Goal: Task Accomplishment & Management: Complete application form

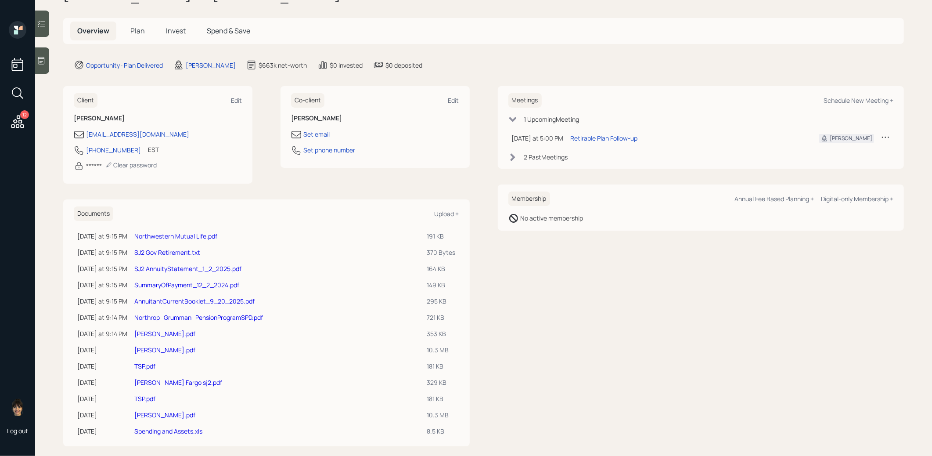
scroll to position [40, 0]
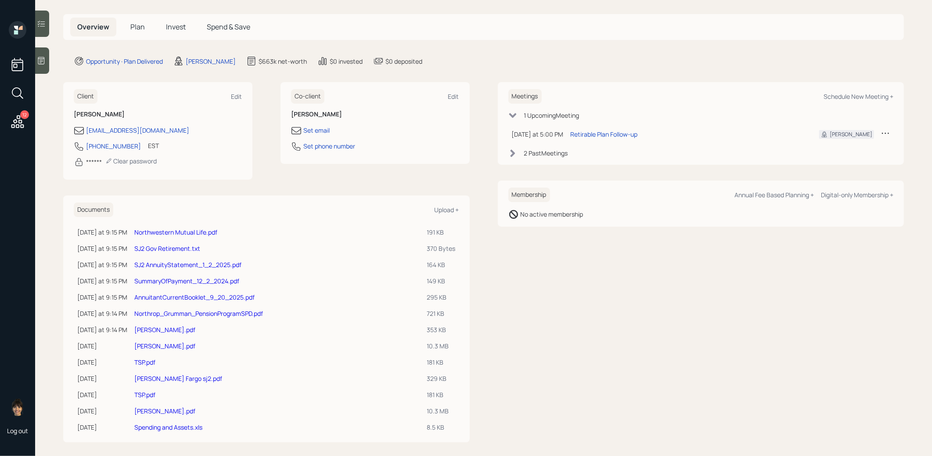
click at [161, 327] on link "[PERSON_NAME].pdf" at bounding box center [164, 329] width 61 height 8
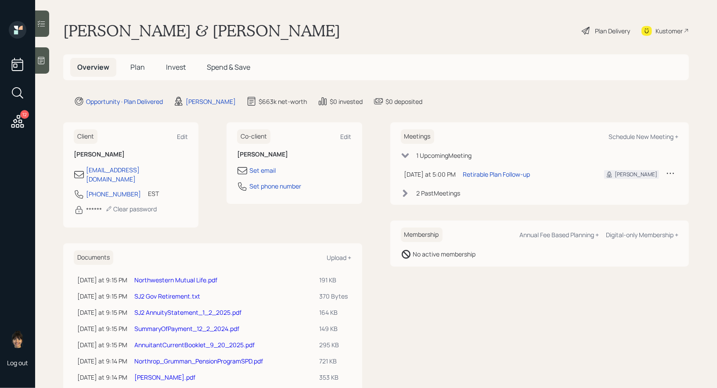
scroll to position [43, 0]
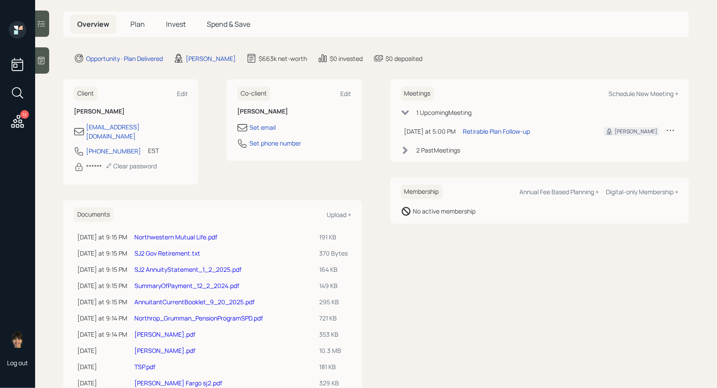
click at [155, 330] on link "[PERSON_NAME].pdf" at bounding box center [164, 334] width 61 height 8
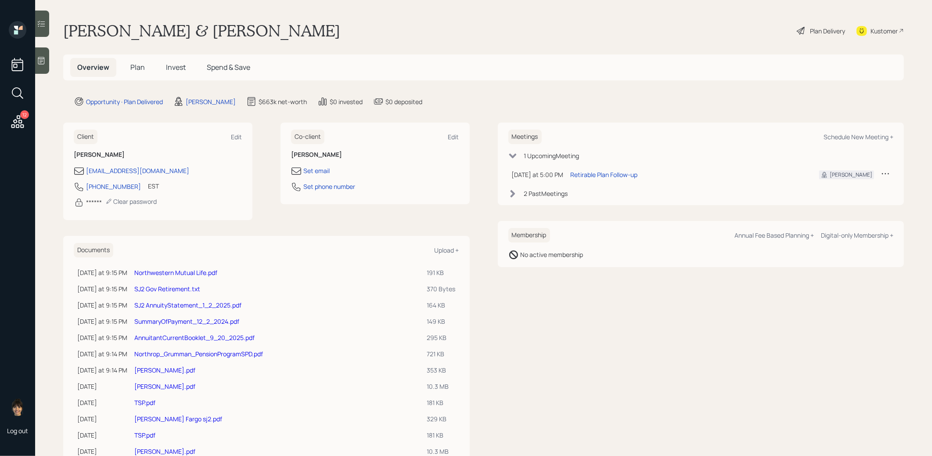
click at [152, 369] on link "[PERSON_NAME].pdf" at bounding box center [164, 370] width 61 height 8
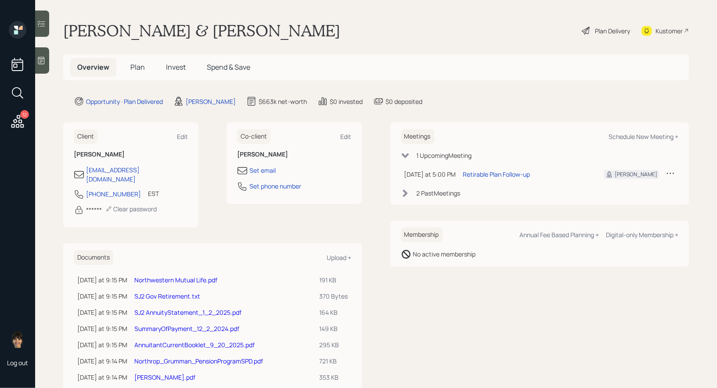
click at [139, 65] on span "Plan" at bounding box center [137, 67] width 14 height 10
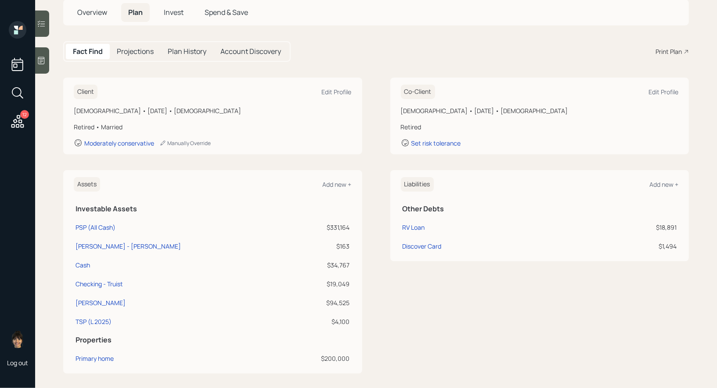
scroll to position [81, 0]
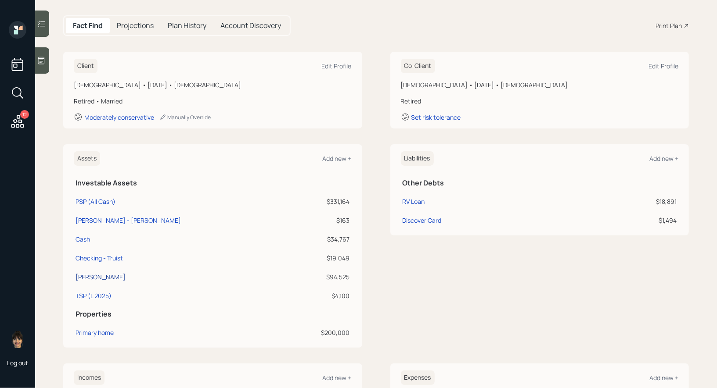
click at [91, 276] on div "Schwab IRA" at bounding box center [100, 277] width 50 height 9
select select "ira"
select select "balanced"
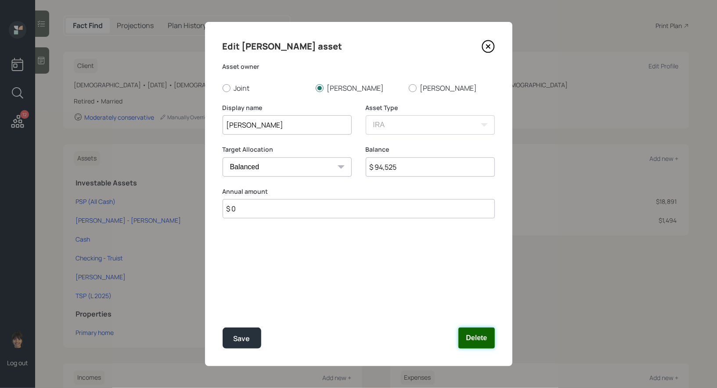
click at [479, 340] on button "Delete" at bounding box center [476, 338] width 36 height 21
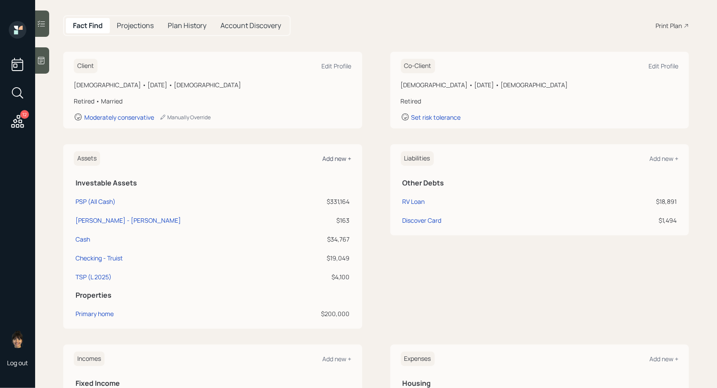
click at [338, 155] on div "Add new +" at bounding box center [337, 158] width 29 height 8
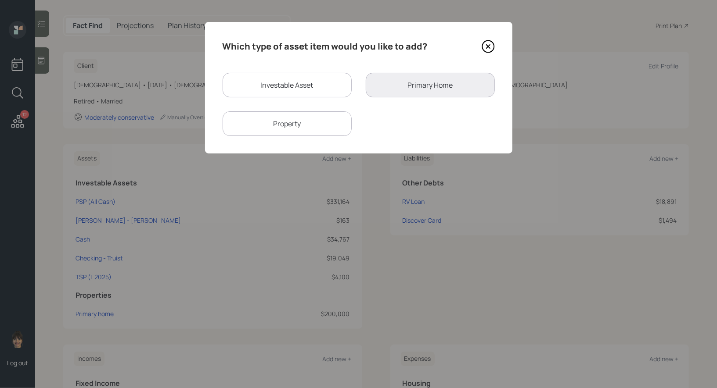
click at [300, 85] on div "Investable Asset" at bounding box center [287, 85] width 129 height 25
select select "taxable"
select select "balanced"
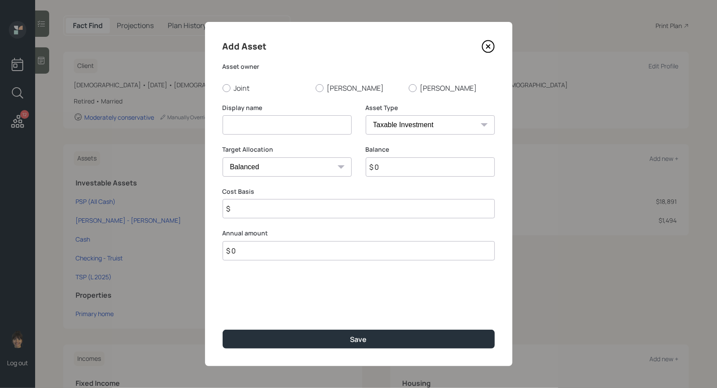
click at [268, 118] on input at bounding box center [287, 124] width 129 height 19
type input "Broadcom 401k"
click at [320, 87] on div at bounding box center [320, 88] width 8 height 8
click at [316, 88] on input "Stephen" at bounding box center [315, 88] width 0 height 0
radio input "true"
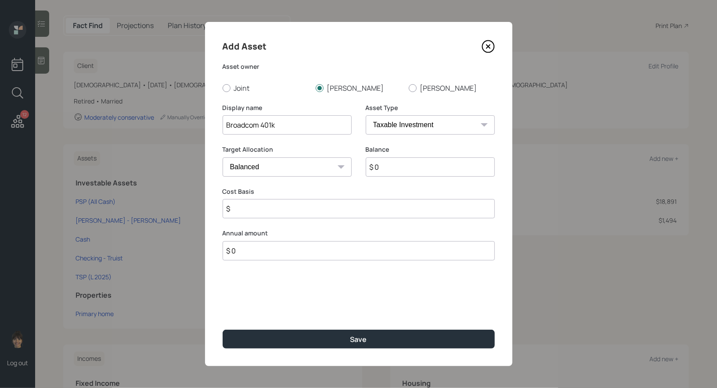
click at [423, 124] on select "SEP IRA IRA Roth IRA 401(k) Roth 401(k) 403(b) Roth 403(b) 457(b) Roth 457(b) H…" at bounding box center [430, 124] width 129 height 19
select select "company_sponsored"
click at [366, 115] on select "SEP IRA IRA Roth IRA 401(k) Roth 401(k) 403(b) Roth 403(b) 457(b) Roth 457(b) H…" at bounding box center [430, 124] width 129 height 19
click at [289, 129] on input "Broadcom 401k" at bounding box center [287, 124] width 129 height 19
type input "Broadcom 401k (Former)"
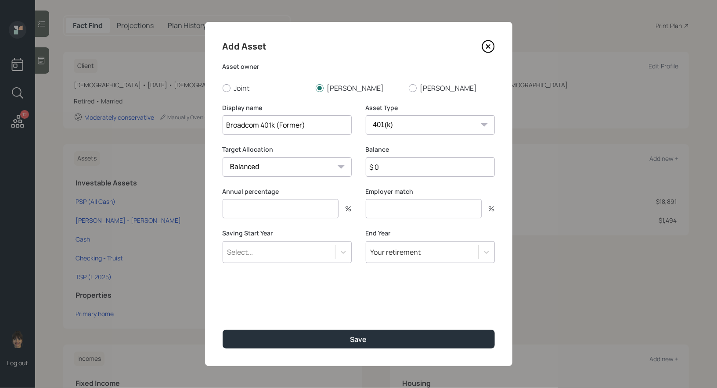
click at [391, 169] on input "$ 0" at bounding box center [430, 167] width 129 height 19
type input "$ 52,368"
click at [305, 209] on input "number" at bounding box center [281, 208] width 116 height 19
type input "0"
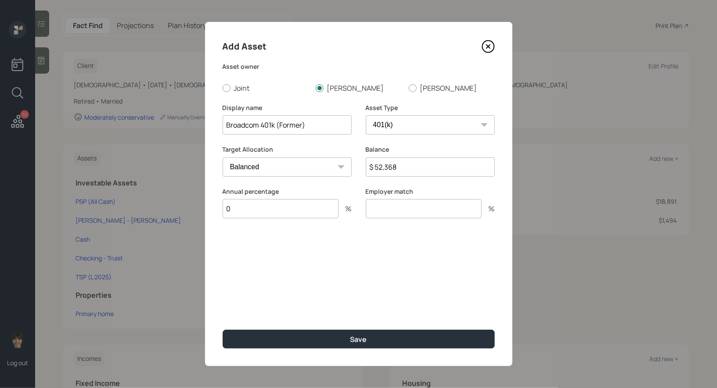
click at [406, 206] on input "number" at bounding box center [424, 208] width 116 height 19
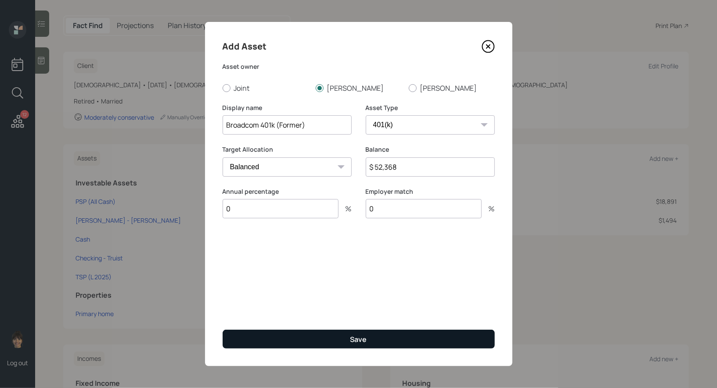
type input "0"
click at [348, 339] on button "Save" at bounding box center [359, 339] width 272 height 19
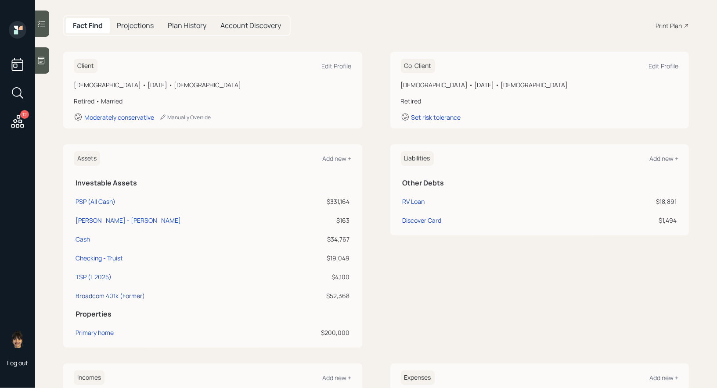
click at [88, 295] on div "Broadcom 401k (Former)" at bounding box center [109, 295] width 69 height 9
select select "company_sponsored"
select select "balanced"
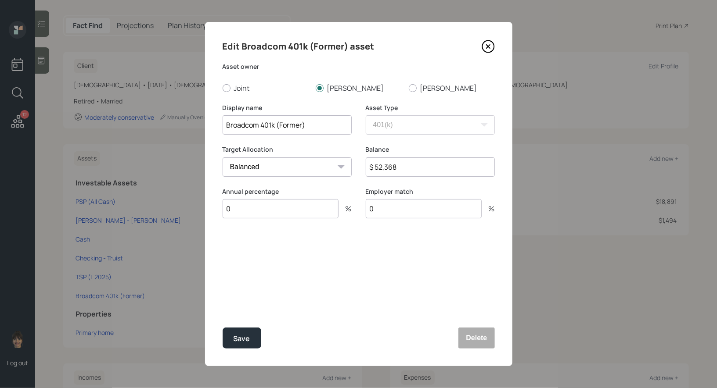
click at [488, 46] on icon at bounding box center [487, 46] width 13 height 13
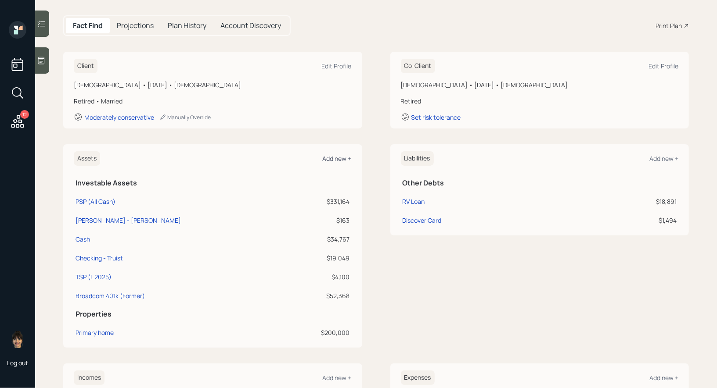
click at [334, 158] on div "Add new +" at bounding box center [337, 158] width 29 height 8
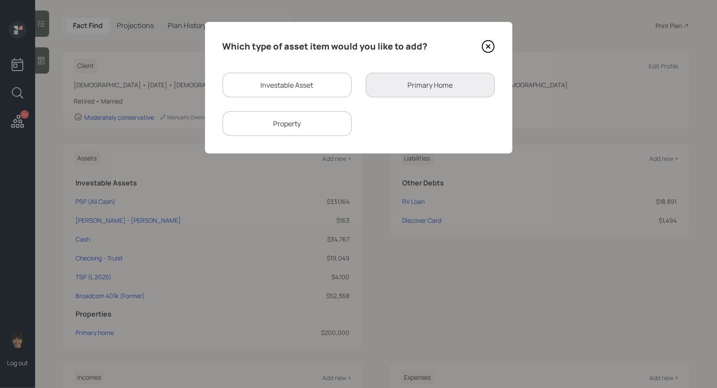
click at [287, 86] on div "Investable Asset" at bounding box center [287, 85] width 129 height 25
select select "taxable"
select select "balanced"
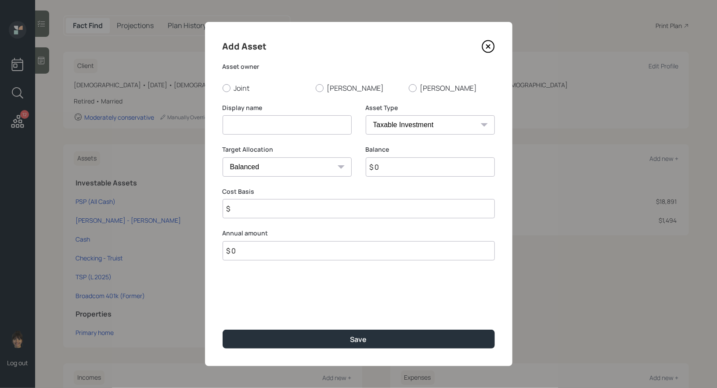
click at [275, 122] on input at bounding box center [287, 124] width 129 height 19
type input "Empower AI 401k (Former)"
click at [319, 89] on div at bounding box center [320, 88] width 8 height 8
click at [316, 88] on input "Stephen" at bounding box center [315, 88] width 0 height 0
radio input "true"
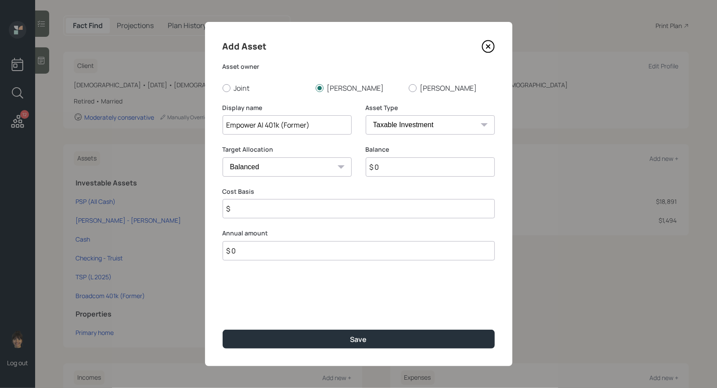
click at [413, 126] on select "SEP IRA IRA Roth IRA 401(k) Roth 401(k) 403(b) Roth 403(b) 457(b) Roth 457(b) H…" at bounding box center [430, 124] width 129 height 19
select select "company_sponsored"
click at [366, 115] on select "SEP IRA IRA Roth IRA 401(k) Roth 401(k) 403(b) Roth 403(b) 457(b) Roth 457(b) H…" at bounding box center [430, 124] width 129 height 19
click at [389, 167] on input "$ 0" at bounding box center [430, 167] width 129 height 19
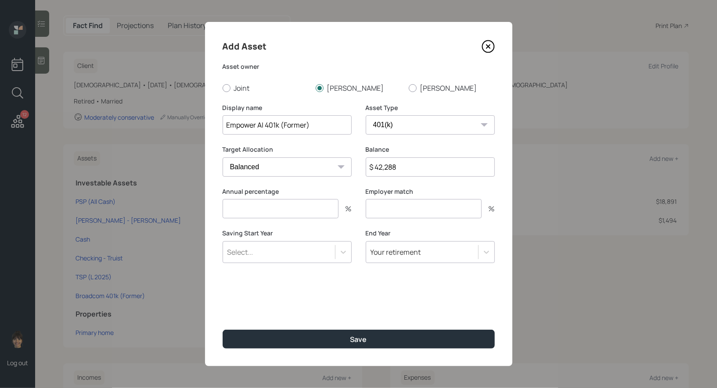
type input "$ 42,288"
click at [293, 211] on input "number" at bounding box center [281, 208] width 116 height 19
type input "0"
click at [437, 213] on input "number" at bounding box center [424, 208] width 116 height 19
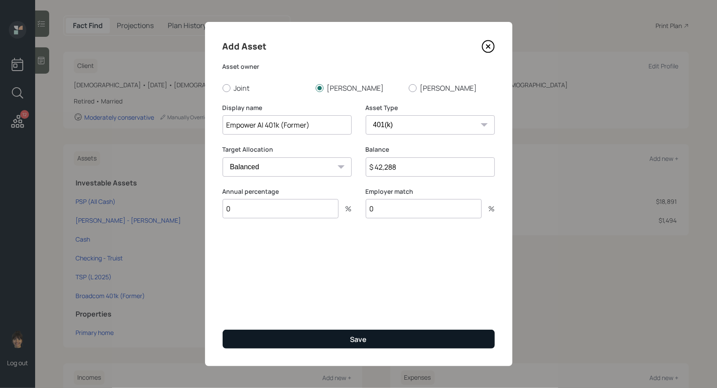
type input "0"
click at [347, 338] on button "Save" at bounding box center [359, 339] width 272 height 19
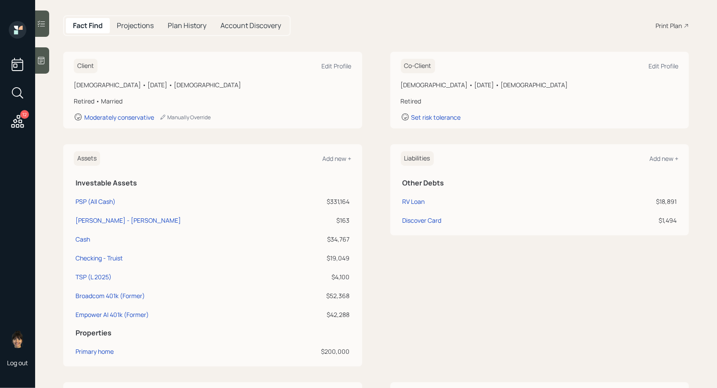
click at [97, 300] on td "Broadcom 401k (Former)" at bounding box center [181, 294] width 215 height 19
click at [92, 292] on div "Broadcom 401k (Former)" at bounding box center [109, 295] width 69 height 9
select select "company_sponsored"
select select "balanced"
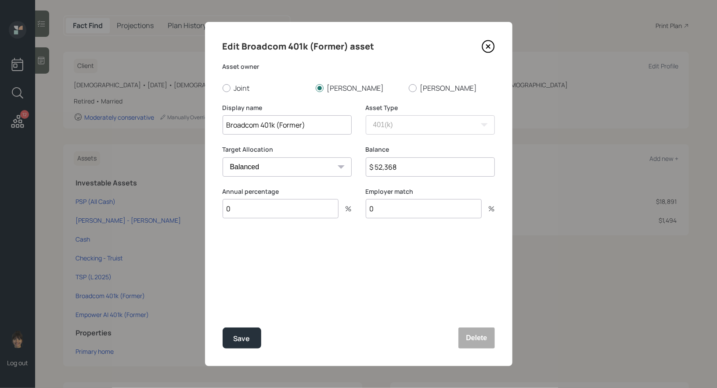
click at [329, 128] on input "Broadcom 401k (Former)" at bounding box center [287, 124] width 129 height 19
type input "Broadcom 401k (Former) - Schwab"
click at [237, 346] on button "Save" at bounding box center [242, 338] width 39 height 21
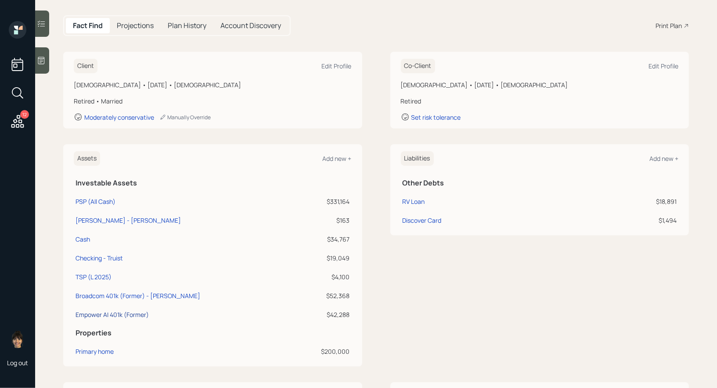
click at [102, 310] on div "Empower AI 401k (Former)" at bounding box center [111, 314] width 73 height 9
select select "company_sponsored"
select select "balanced"
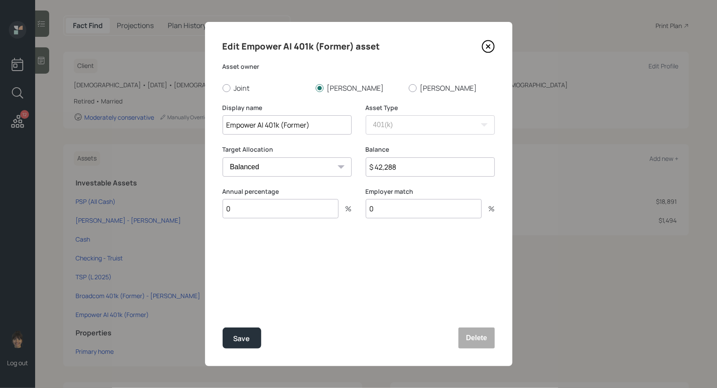
click at [320, 130] on input "Empower AI 401k (Former)" at bounding box center [287, 124] width 129 height 19
type input "Empower AI 401k (Former) - Schwab"
click at [237, 339] on div "Save" at bounding box center [241, 339] width 17 height 12
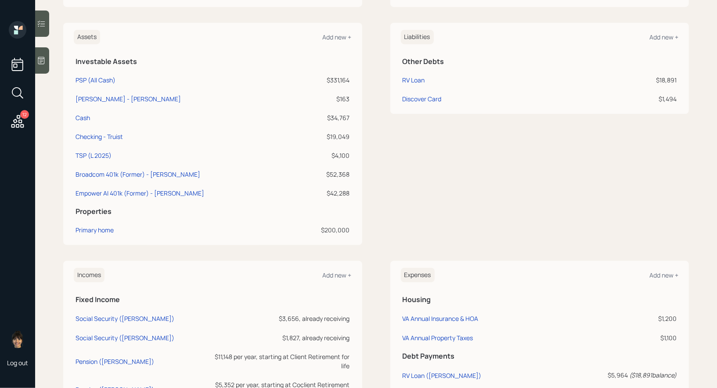
scroll to position [225, 0]
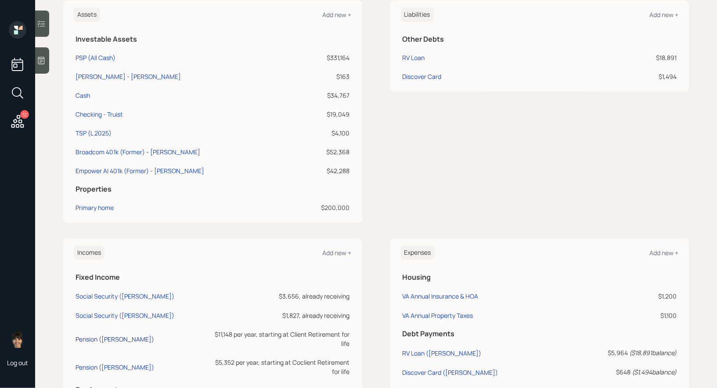
click at [91, 335] on div "Pension (Stephen)" at bounding box center [114, 339] width 79 height 8
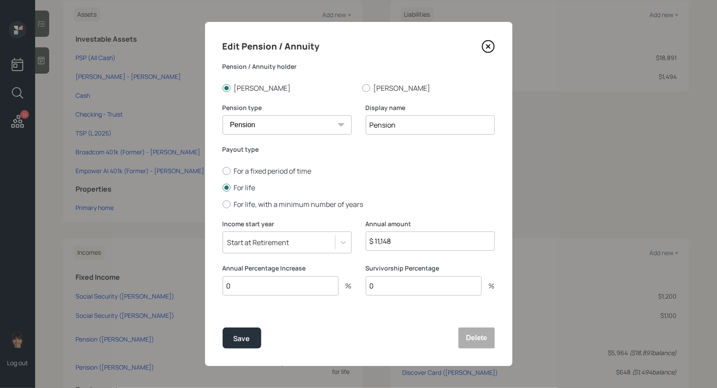
click at [410, 244] on input "$ 11,148" at bounding box center [430, 241] width 129 height 19
type input "$ 15,204"
click at [369, 124] on input "Pension" at bounding box center [430, 124] width 129 height 19
type input "FERS Pension"
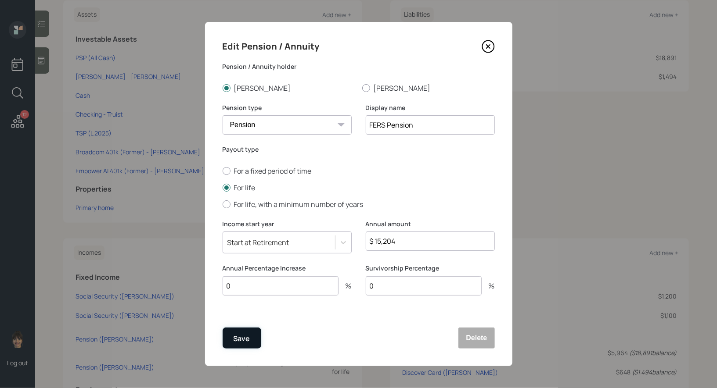
click at [242, 340] on div "Save" at bounding box center [241, 339] width 17 height 12
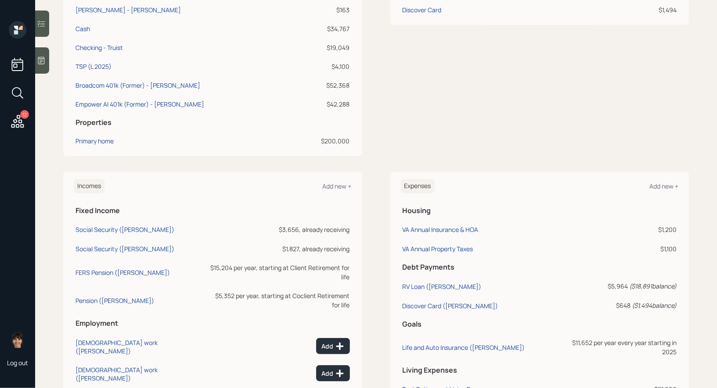
scroll to position [396, 0]
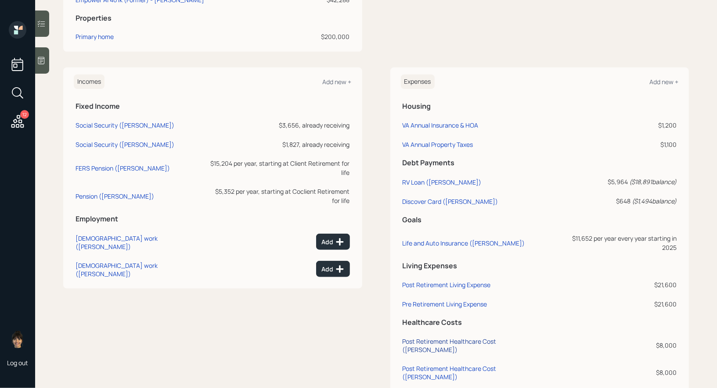
click at [495, 337] on div "Post Retirement Healthcare Cost (Stephen)" at bounding box center [477, 345] width 151 height 17
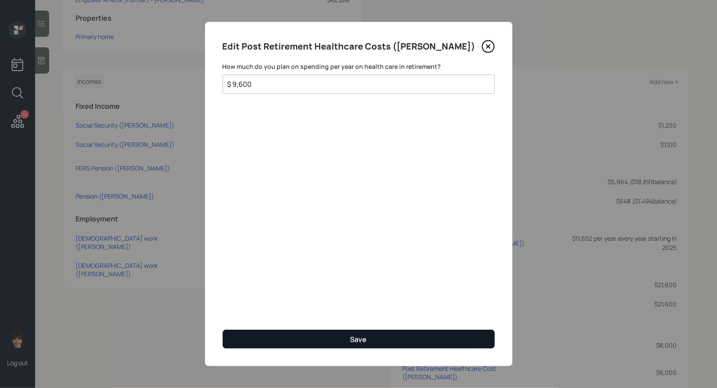
type input "$ 9,600"
click at [282, 341] on button "Save" at bounding box center [359, 339] width 272 height 19
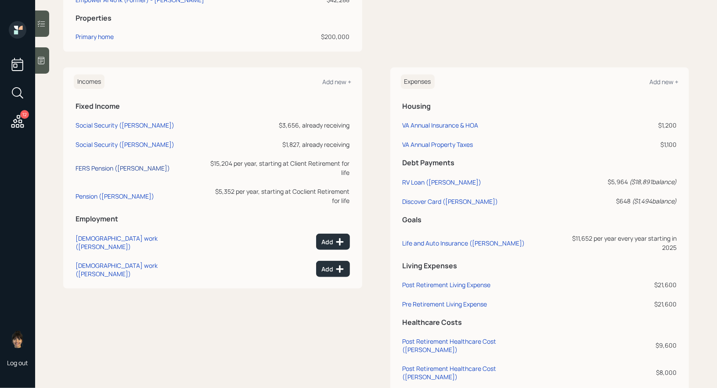
click at [93, 164] on div "FERS Pension (Stephen)" at bounding box center [122, 168] width 94 height 8
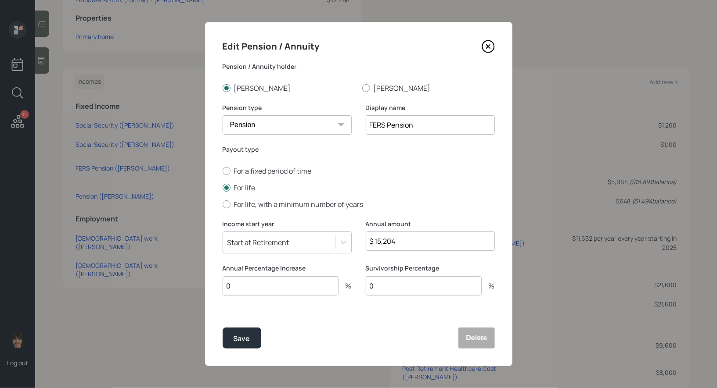
click at [392, 288] on input "0" at bounding box center [424, 285] width 116 height 19
type input "50"
click at [242, 340] on div "Save" at bounding box center [241, 339] width 17 height 12
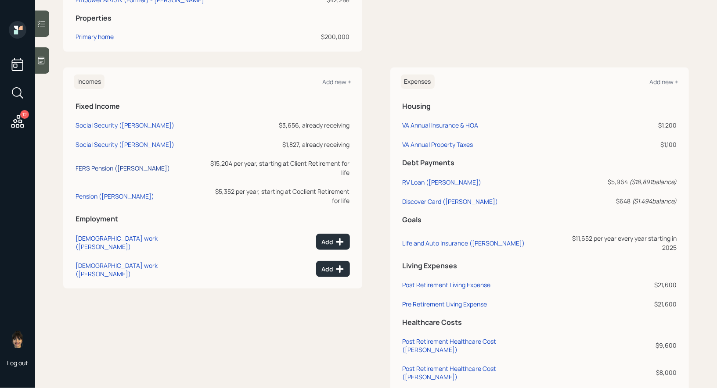
click at [89, 164] on div "FERS Pension (Stephen)" at bounding box center [122, 168] width 94 height 8
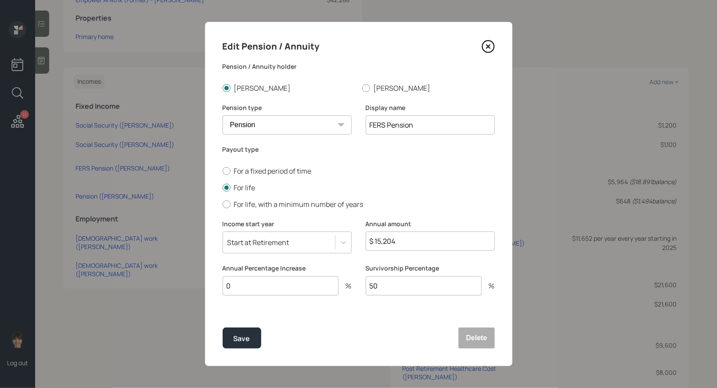
click at [274, 287] on input "0" at bounding box center [281, 285] width 116 height 19
type input "2"
click at [240, 338] on div "Save" at bounding box center [241, 339] width 17 height 12
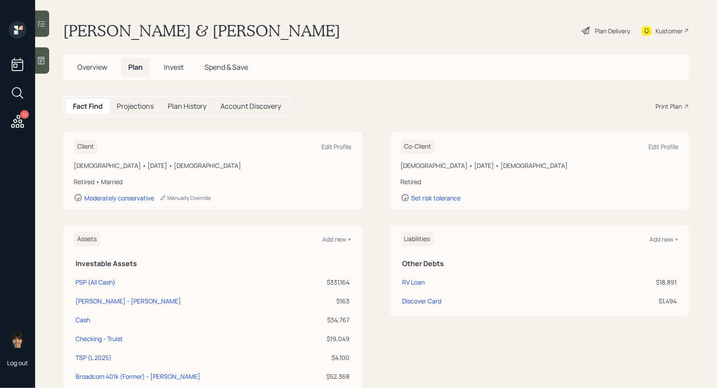
click at [169, 68] on span "Invest" at bounding box center [174, 67] width 20 height 10
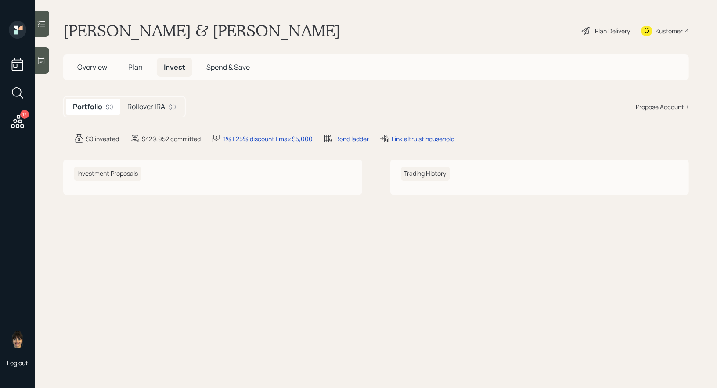
click at [152, 113] on div "Rollover IRA $0" at bounding box center [151, 107] width 63 height 16
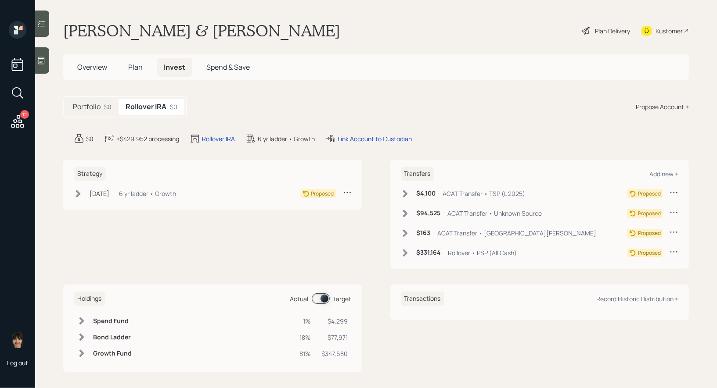
click at [405, 193] on icon at bounding box center [404, 193] width 5 height 7
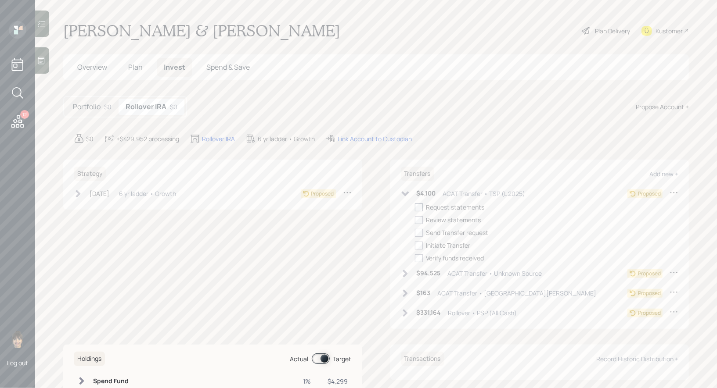
click at [422, 205] on div at bounding box center [419, 208] width 8 height 8
click at [415, 207] on input "checkbox" at bounding box center [414, 207] width 0 height 0
checkbox input "true"
click at [418, 219] on div at bounding box center [419, 220] width 8 height 8
click at [415, 220] on input "checkbox" at bounding box center [414, 220] width 0 height 0
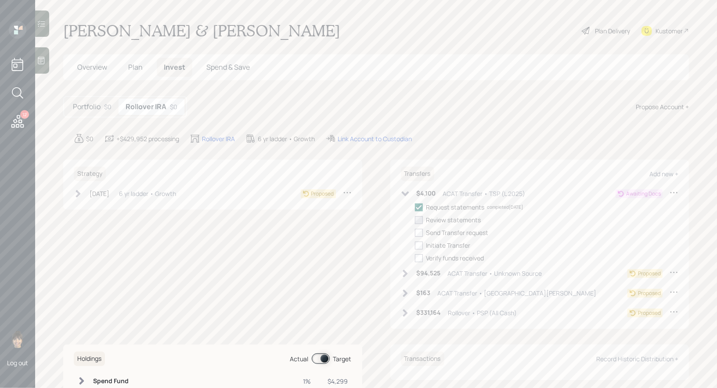
checkbox input "true"
click at [405, 268] on div "$94,525 ACAT Transfer • Unknown Source" at bounding box center [471, 273] width 141 height 11
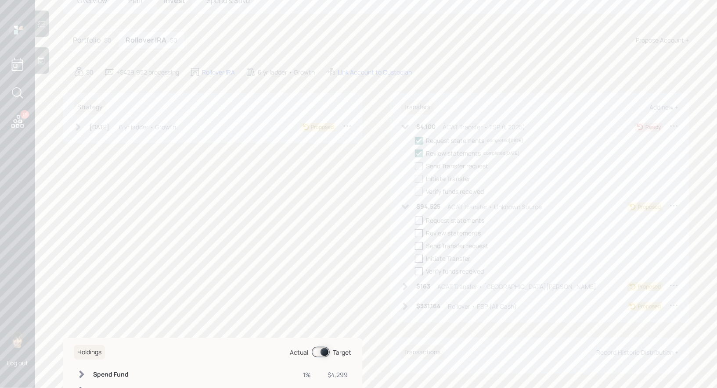
scroll to position [97, 0]
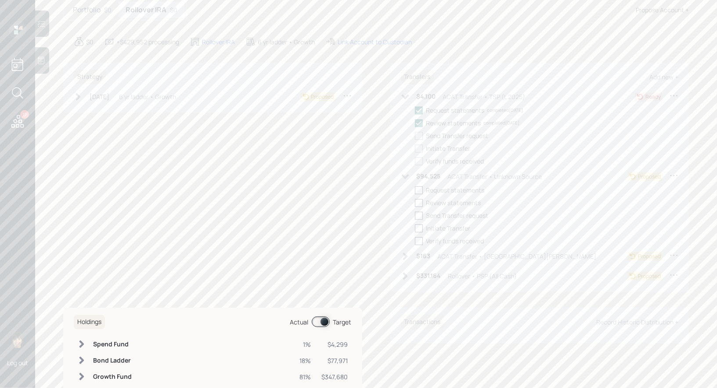
click at [673, 173] on icon at bounding box center [673, 175] width 9 height 9
click at [644, 200] on div "Cancel Transfer" at bounding box center [646, 201] width 63 height 8
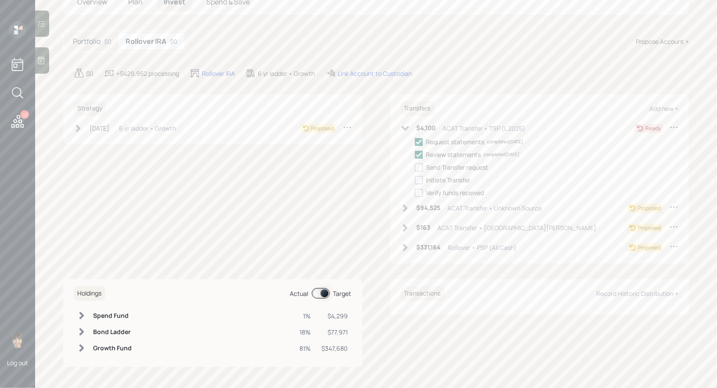
scroll to position [65, 0]
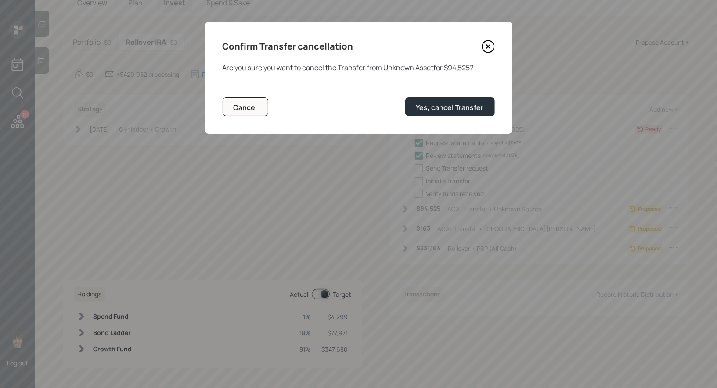
click at [487, 45] on icon at bounding box center [488, 47] width 4 height 4
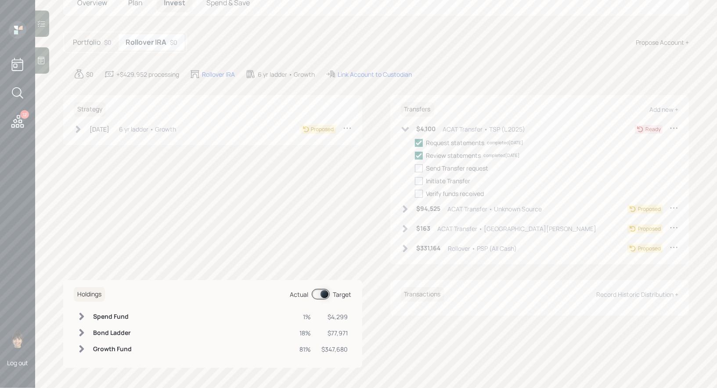
click at [674, 206] on icon at bounding box center [673, 208] width 9 height 9
click at [637, 223] on div "Edit transfer" at bounding box center [646, 225] width 63 height 8
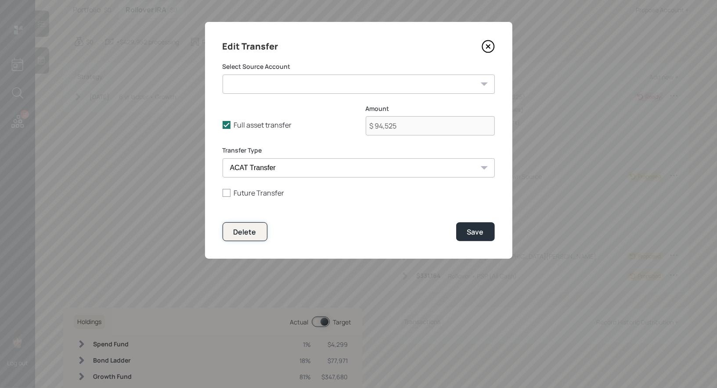
click at [246, 226] on button "Delete" at bounding box center [245, 232] width 45 height 19
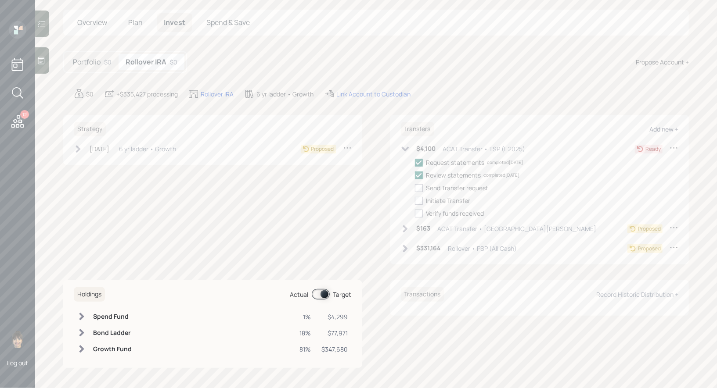
click at [660, 126] on div "Add new +" at bounding box center [663, 129] width 29 height 8
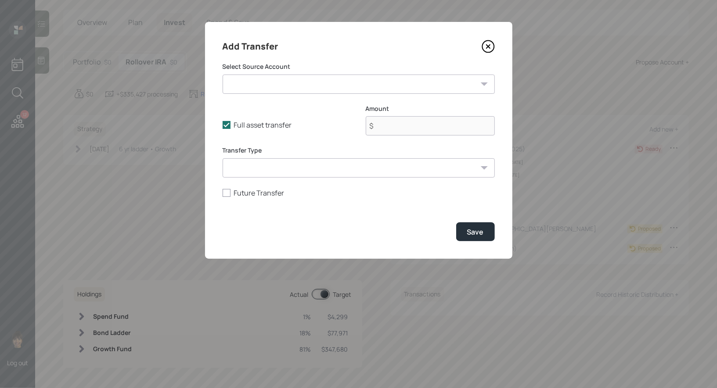
click at [323, 85] on select "PSP (All Cash) ($331,164 | 401(k)) IRA - Wells ($163 | IRA) Cash ($34,767 | Tax…" at bounding box center [359, 84] width 272 height 19
select select "8580954d-be86-406a-b0ab-9bd5a76ad681"
click at [223, 75] on select "PSP (All Cash) ($331,164 | 401(k)) IRA - Wells ($163 | IRA) Cash ($34,767 | Tax…" at bounding box center [359, 84] width 272 height 19
type input "$ 52,368"
click at [306, 166] on select "ACAT Transfer Non ACAT Transfer Capitalize Rollover Rollover Deposit" at bounding box center [359, 167] width 272 height 19
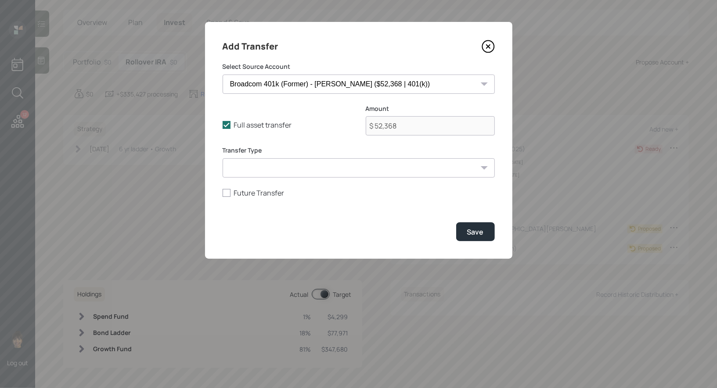
select select "rollover"
click at [223, 158] on select "ACAT Transfer Non ACAT Transfer Capitalize Rollover Rollover Deposit" at bounding box center [359, 167] width 272 height 19
click at [487, 235] on button "Save" at bounding box center [475, 232] width 39 height 19
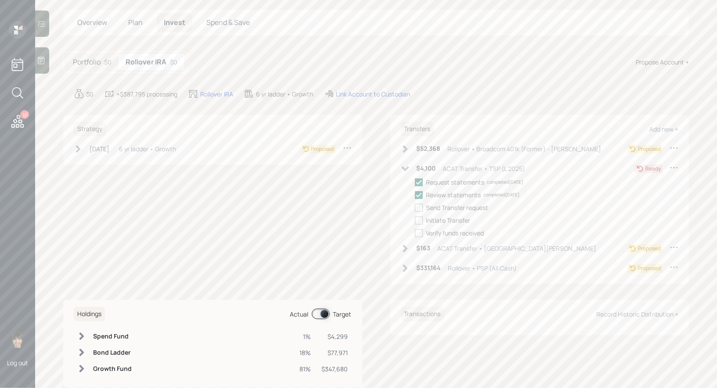
click at [402, 146] on icon at bounding box center [405, 149] width 9 height 9
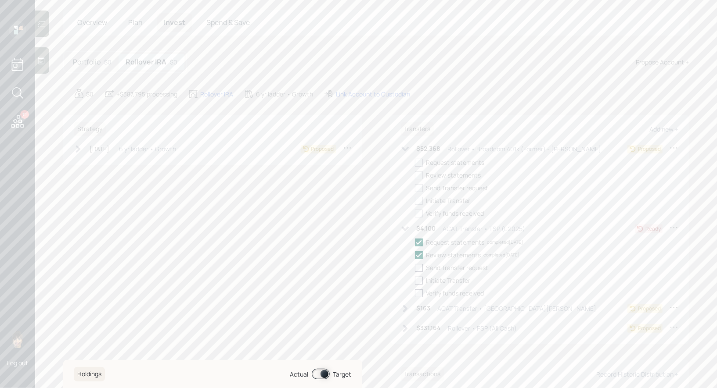
click at [419, 162] on div at bounding box center [419, 163] width 8 height 8
click at [415, 162] on input "checkbox" at bounding box center [414, 162] width 0 height 0
checkbox input "true"
click at [419, 174] on div at bounding box center [419, 176] width 8 height 8
click at [415, 175] on input "checkbox" at bounding box center [414, 175] width 0 height 0
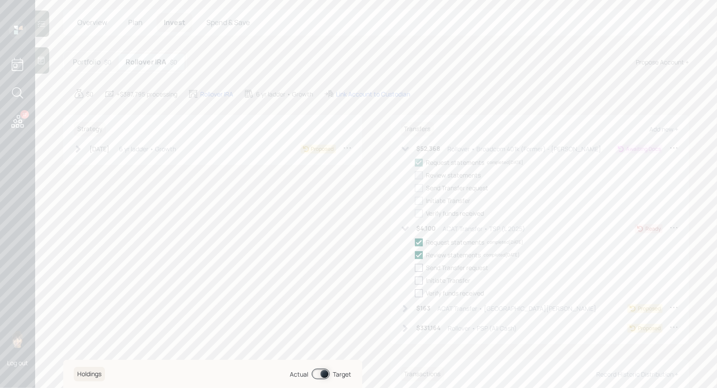
checkbox input "true"
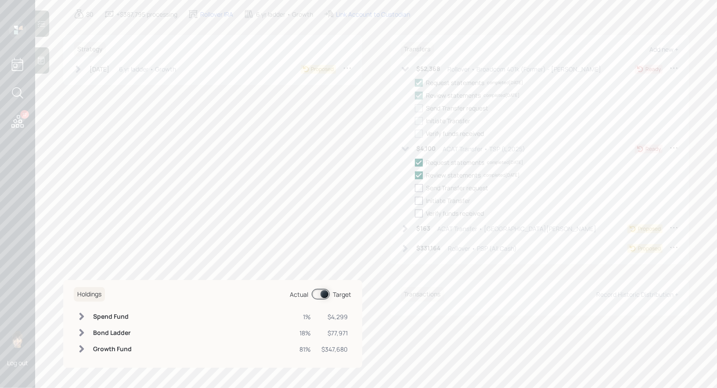
click at [668, 48] on div "Add new +" at bounding box center [663, 49] width 29 height 8
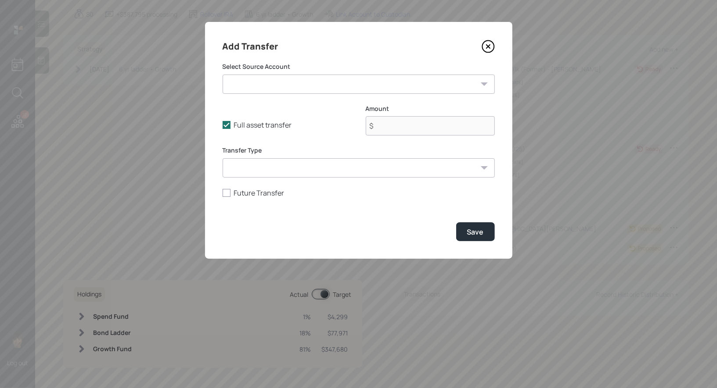
click at [300, 83] on select "PSP (All Cash) ($331,164 | 401(k)) IRA - Wells ($163 | IRA) Cash ($34,767 | Tax…" at bounding box center [359, 84] width 272 height 19
select select "8580954d-be86-406a-b0ab-9bd5a76ad681"
click at [223, 75] on select "PSP (All Cash) ($331,164 | 401(k)) IRA - Wells ($163 | IRA) Cash ($34,767 | Tax…" at bounding box center [359, 84] width 272 height 19
type input "$ 52,368"
click at [465, 168] on select "ACAT Transfer Non ACAT Transfer Capitalize Rollover Rollover Deposit" at bounding box center [359, 167] width 272 height 19
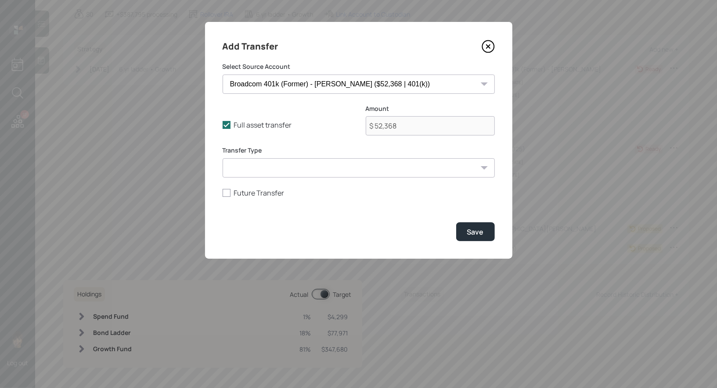
select select "rollover"
click at [223, 158] on select "ACAT Transfer Non ACAT Transfer Capitalize Rollover Rollover Deposit" at bounding box center [359, 167] width 272 height 19
click at [470, 234] on div "Save" at bounding box center [475, 232] width 17 height 10
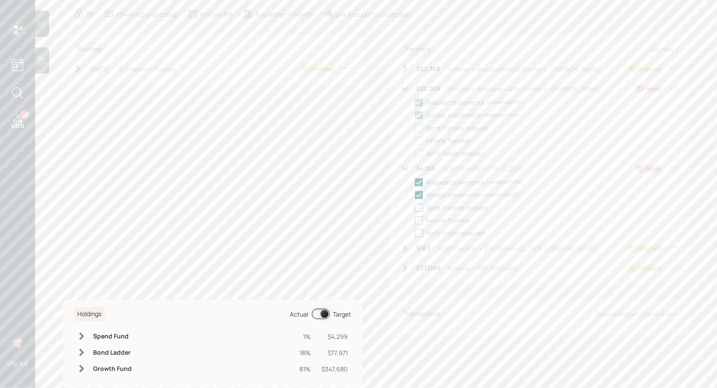
click at [404, 65] on icon at bounding box center [405, 69] width 9 height 9
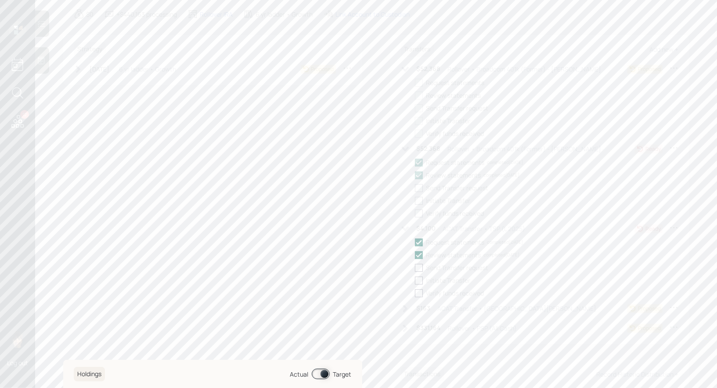
click at [675, 66] on icon at bounding box center [673, 68] width 9 height 9
click at [622, 84] on div "Edit transfer" at bounding box center [646, 85] width 63 height 8
select select "8580954d-be86-406a-b0ab-9bd5a76ad681"
select select "rollover"
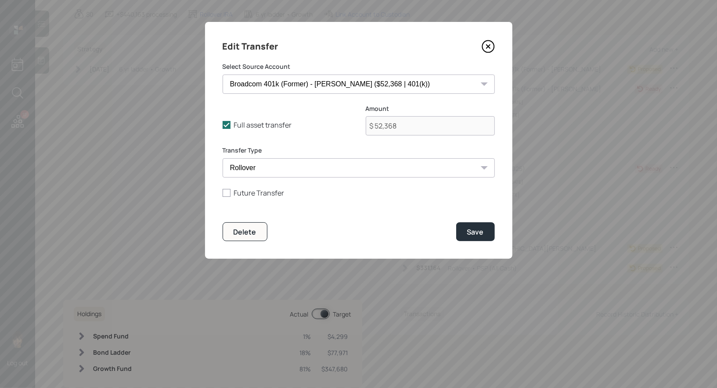
click at [377, 89] on select "PSP (All Cash) ($331,164 | 401(k)) IRA - Wells ($163 | IRA) Cash ($34,767 | Tax…" at bounding box center [359, 84] width 272 height 19
select select "8251e005-af1d-4411-838b-366cbdd43ca0"
click at [223, 75] on select "PSP (All Cash) ($331,164 | 401(k)) IRA - Wells ($163 | IRA) Cash ($34,767 | Tax…" at bounding box center [359, 84] width 272 height 19
type input "$ 42,288"
click at [478, 233] on div "Save" at bounding box center [475, 232] width 17 height 10
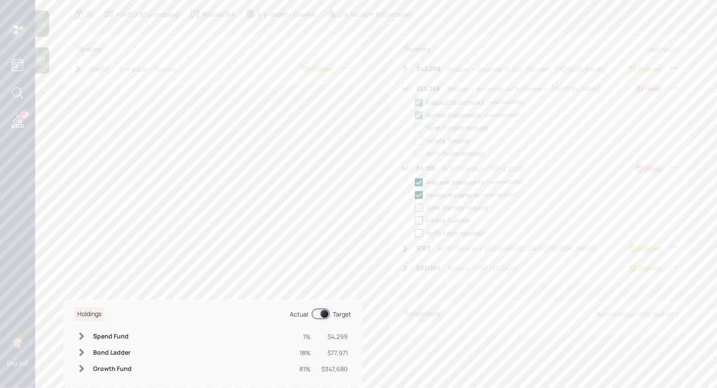
click at [405, 71] on icon at bounding box center [405, 69] width 9 height 9
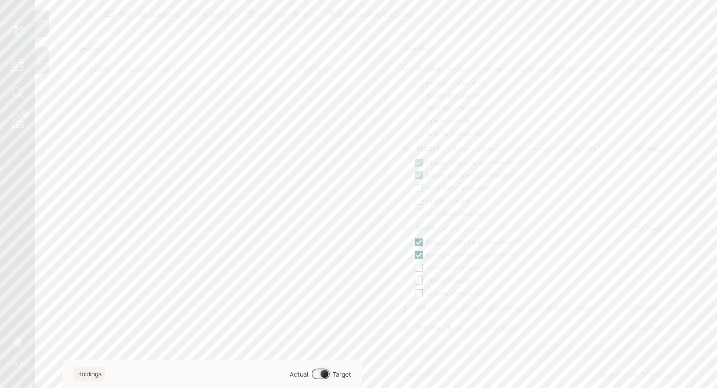
click at [418, 82] on div at bounding box center [419, 83] width 8 height 8
click at [415, 83] on input "checkbox" at bounding box center [414, 83] width 0 height 0
checkbox input "true"
click at [416, 93] on div at bounding box center [419, 96] width 8 height 8
click at [415, 95] on input "checkbox" at bounding box center [414, 95] width 0 height 0
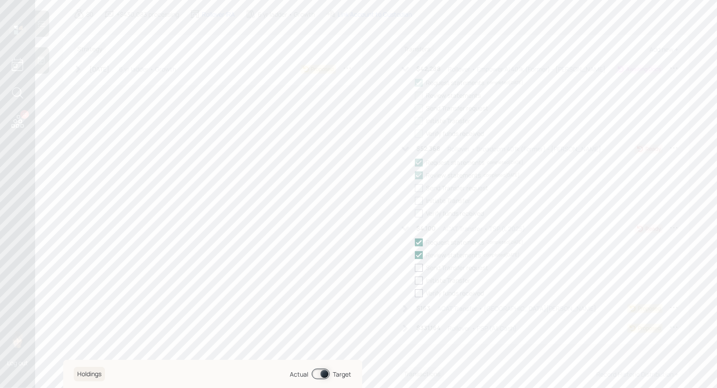
checkbox input "true"
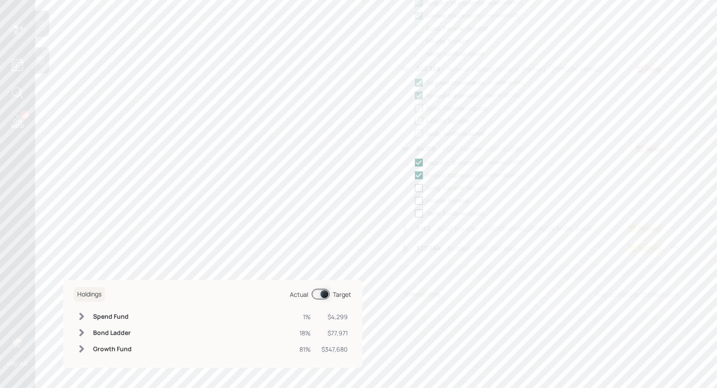
click at [405, 227] on icon at bounding box center [404, 228] width 5 height 7
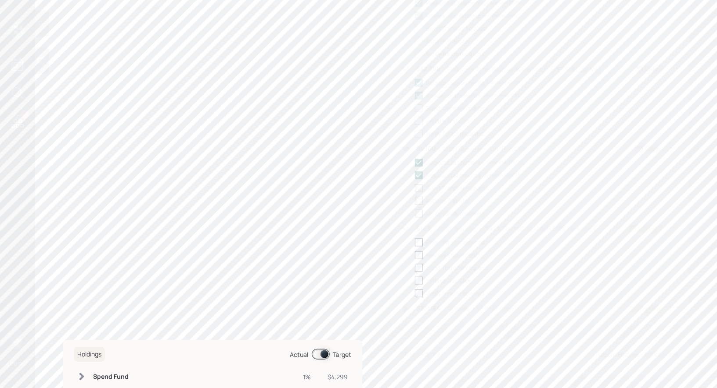
click at [419, 242] on div at bounding box center [419, 243] width 8 height 8
click at [415, 242] on input "checkbox" at bounding box center [414, 242] width 0 height 0
checkbox input "true"
click at [418, 255] on div at bounding box center [419, 255] width 8 height 8
click at [415, 255] on input "checkbox" at bounding box center [414, 255] width 0 height 0
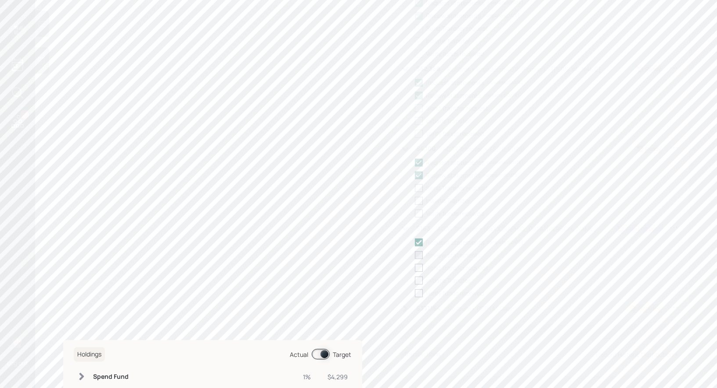
checkbox input "true"
click at [402, 308] on icon at bounding box center [405, 309] width 9 height 9
click at [417, 319] on div at bounding box center [419, 323] width 8 height 8
click at [415, 322] on input "checkbox" at bounding box center [414, 322] width 0 height 0
checkbox input "true"
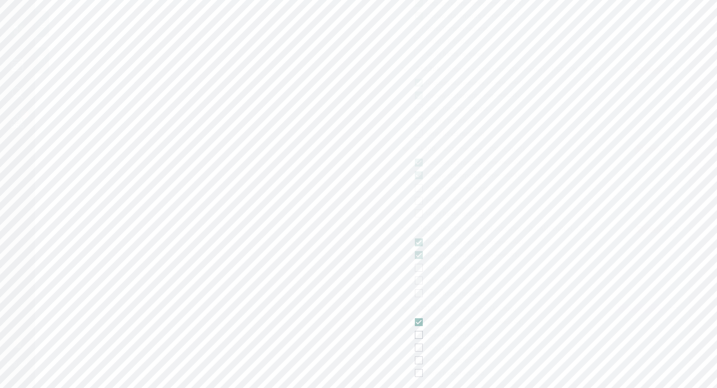
click at [417, 335] on div at bounding box center [419, 335] width 8 height 8
click at [415, 335] on input "checkbox" at bounding box center [414, 335] width 0 height 0
checkbox input "true"
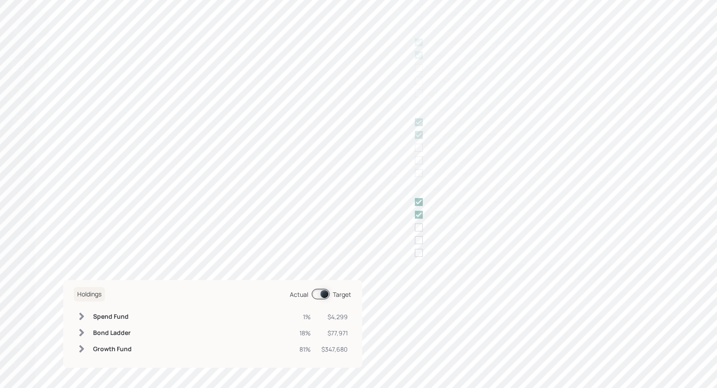
scroll to position [0, 0]
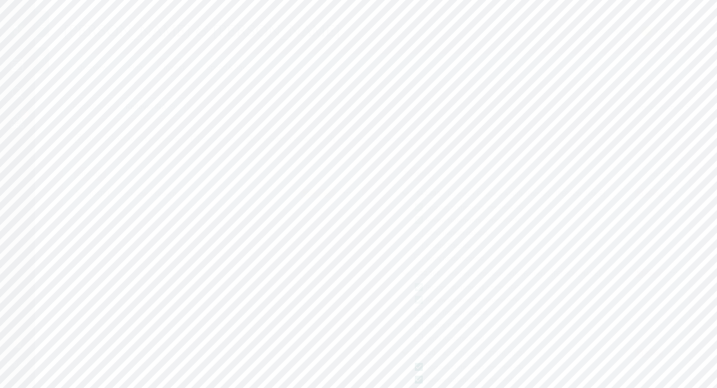
click at [135, 65] on span "Plan" at bounding box center [135, 67] width 14 height 10
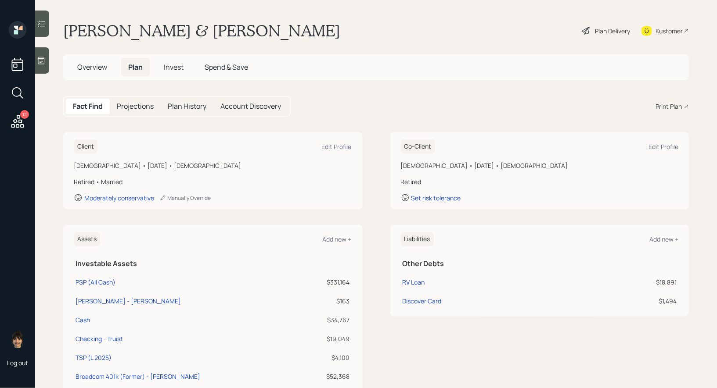
click at [90, 67] on span "Overview" at bounding box center [92, 67] width 30 height 10
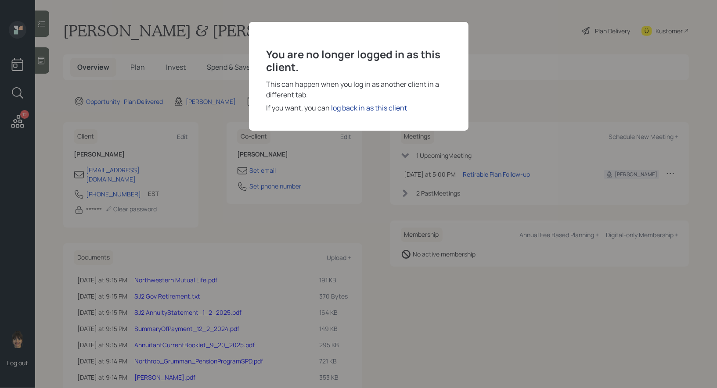
click at [355, 108] on div "log back in as this client" at bounding box center [369, 108] width 76 height 11
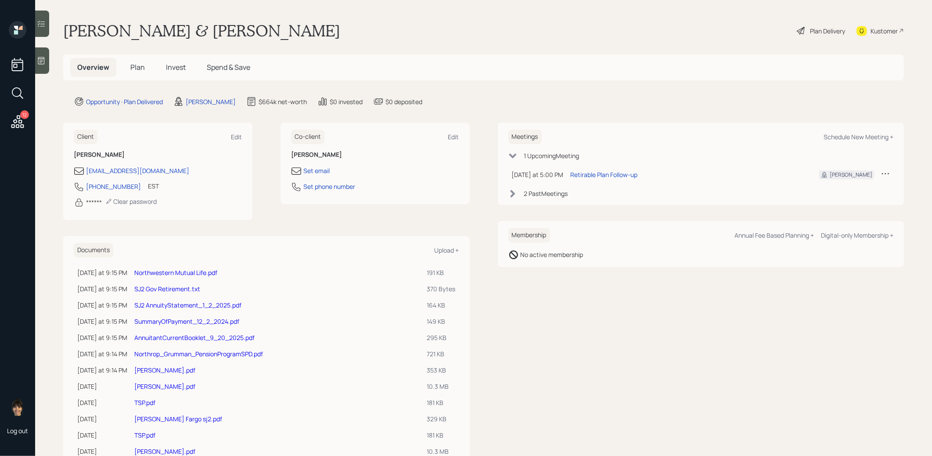
click at [162, 351] on link "Northrop_Grumman_PensionProgramSPD.pdf" at bounding box center [198, 353] width 129 height 8
click at [183, 337] on link "AnnuitantCurrentBooklet_9_20_2025.pdf" at bounding box center [194, 337] width 120 height 8
click at [165, 321] on link "SummaryOfPayment_12_2_2024.pdf" at bounding box center [186, 321] width 105 height 8
click at [176, 304] on link "SJ2 AnnuityStatement_1_2_2025.pdf" at bounding box center [187, 305] width 107 height 8
click at [164, 287] on link "SJ2 Gov Retirement.txt" at bounding box center [167, 288] width 66 height 8
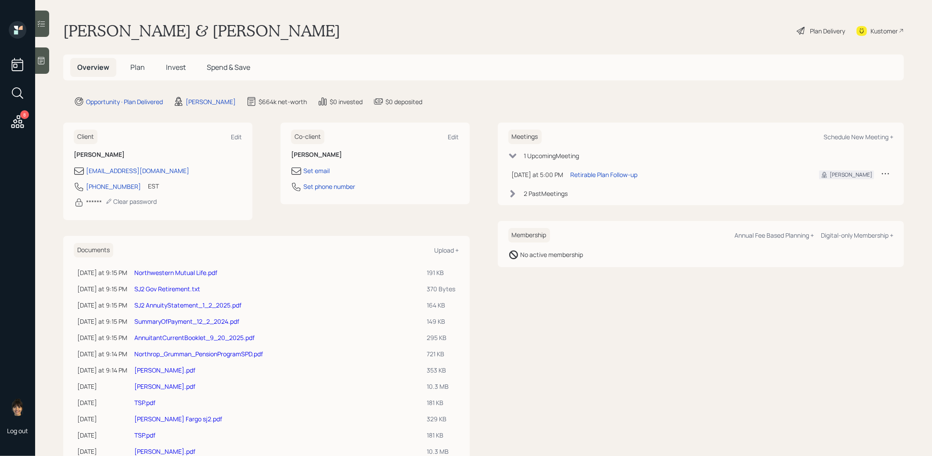
click at [160, 272] on link "Northwestern Mutual Life.pdf" at bounding box center [175, 272] width 83 height 8
click at [182, 269] on link "Northwestern Mutual Life.pdf" at bounding box center [175, 272] width 83 height 8
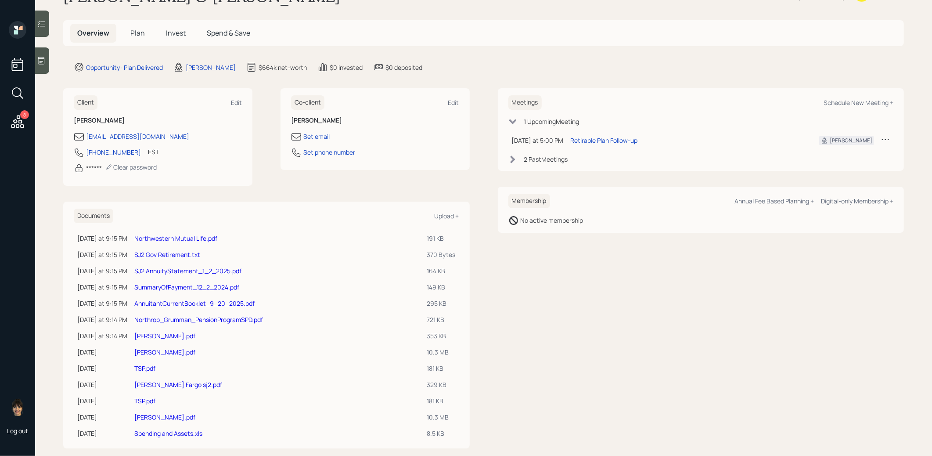
scroll to position [47, 0]
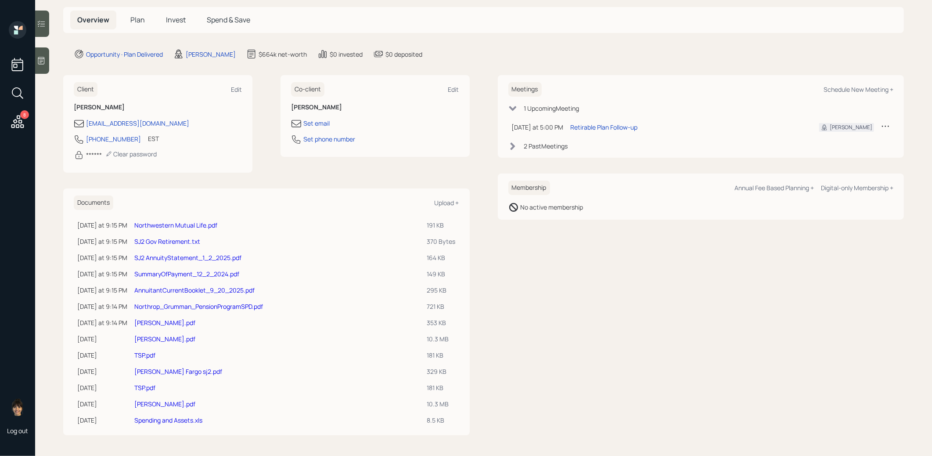
click at [152, 335] on link "T Rowe.pdf" at bounding box center [164, 338] width 61 height 8
